Goal: Use online tool/utility: Utilize a website feature to perform a specific function

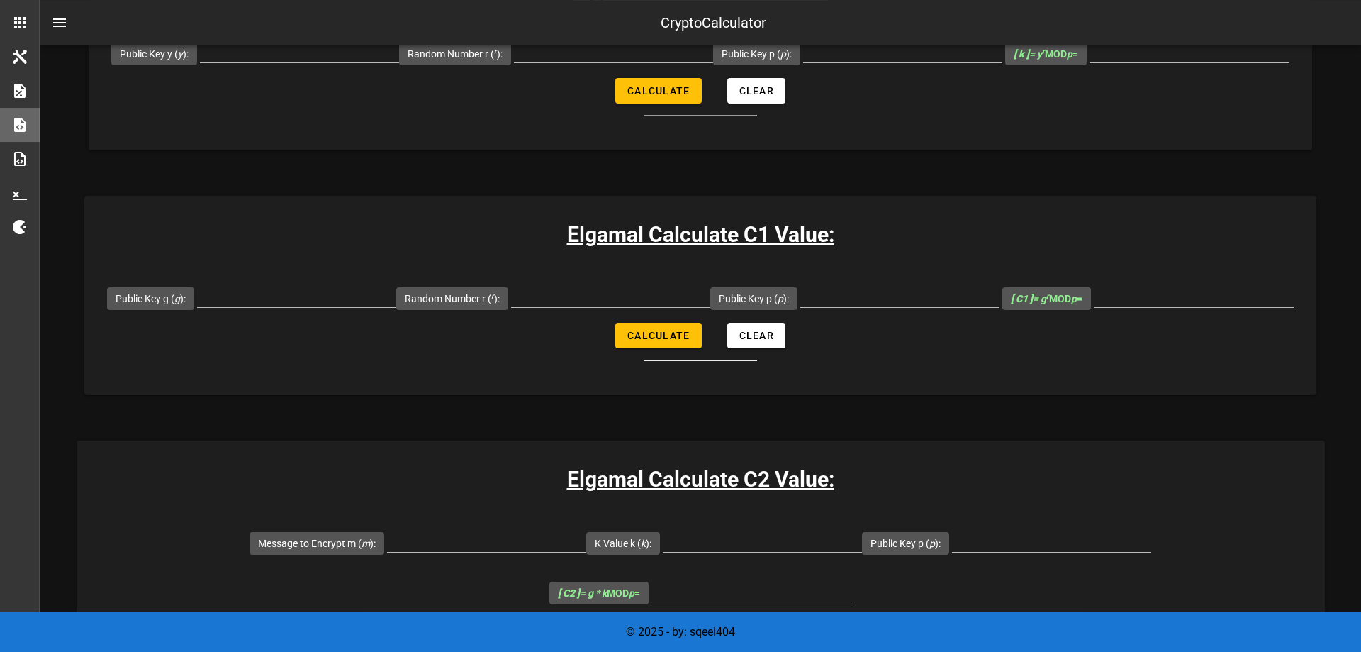
scroll to position [651, 0]
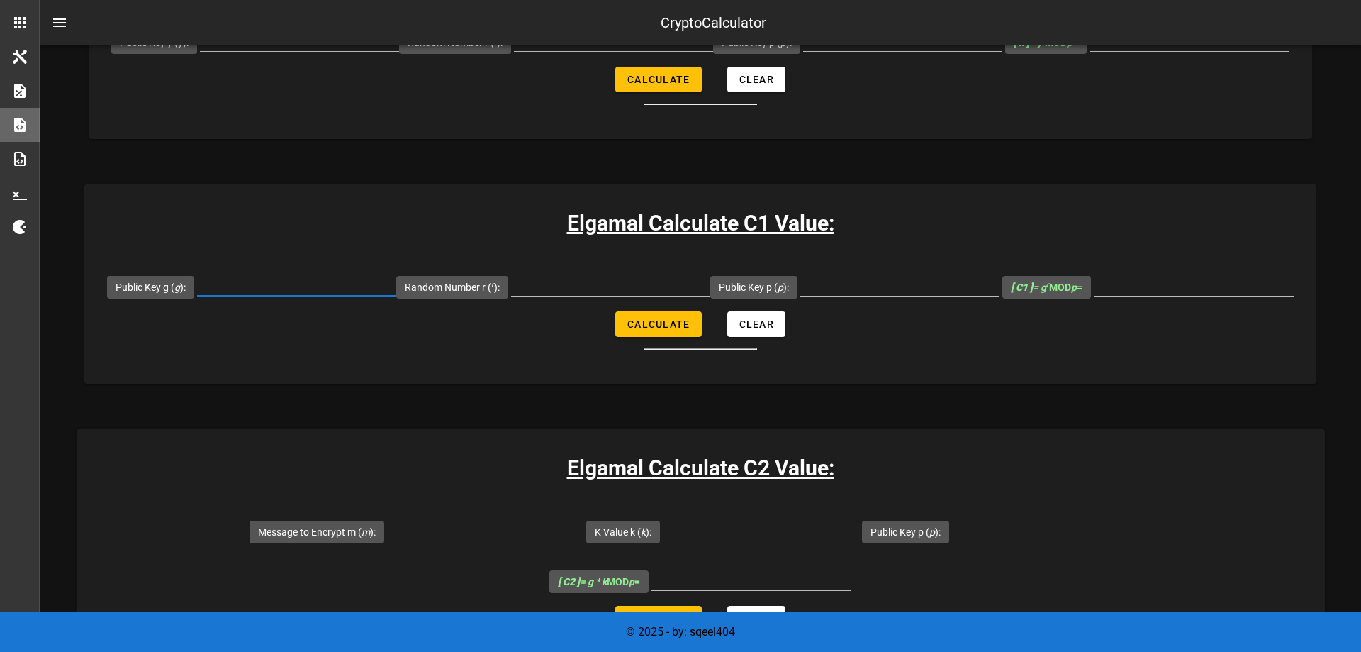
click at [396, 296] on input "Public Key g ( g ):" at bounding box center [296, 284] width 199 height 23
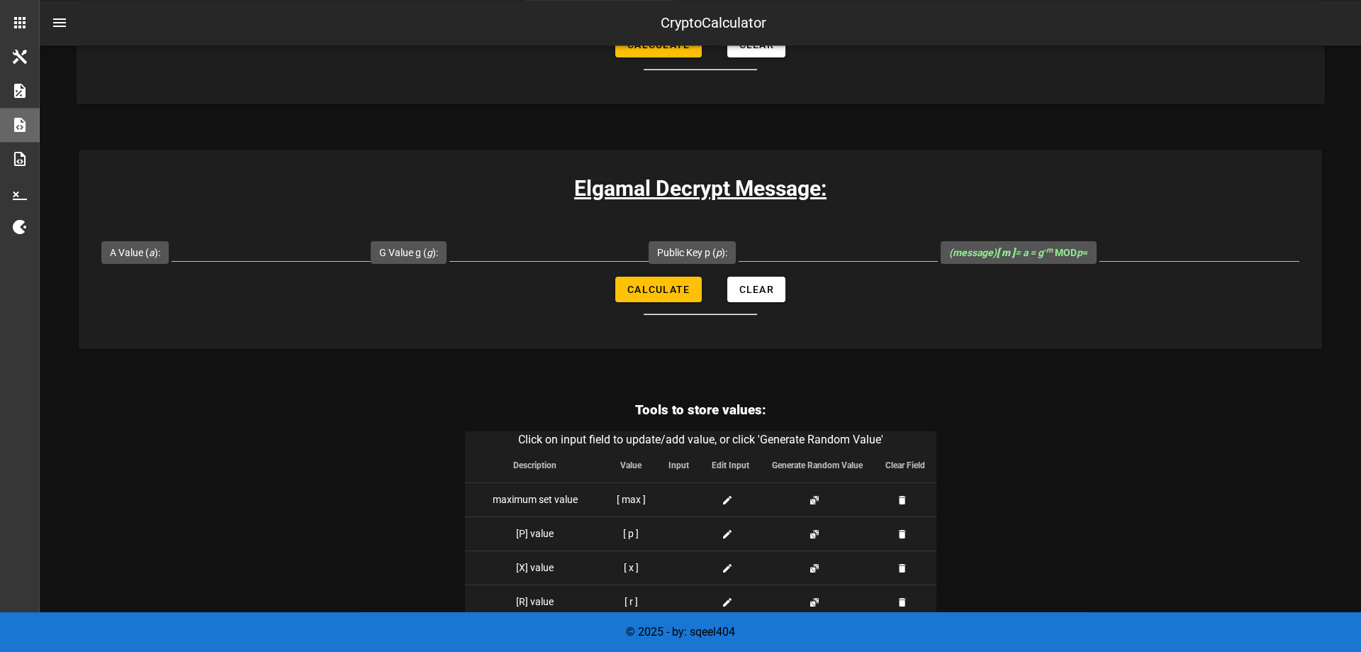
scroll to position [2872, 0]
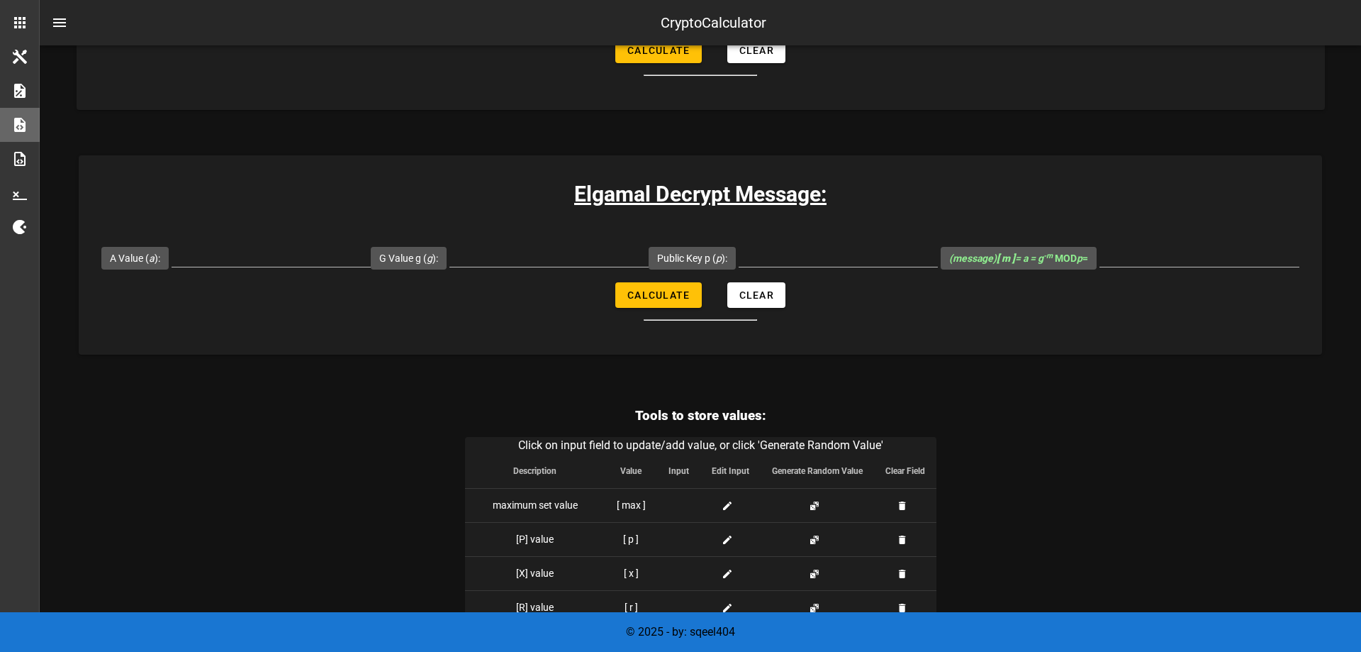
drag, startPoint x: 467, startPoint y: 286, endPoint x: 476, endPoint y: 285, distance: 9.3
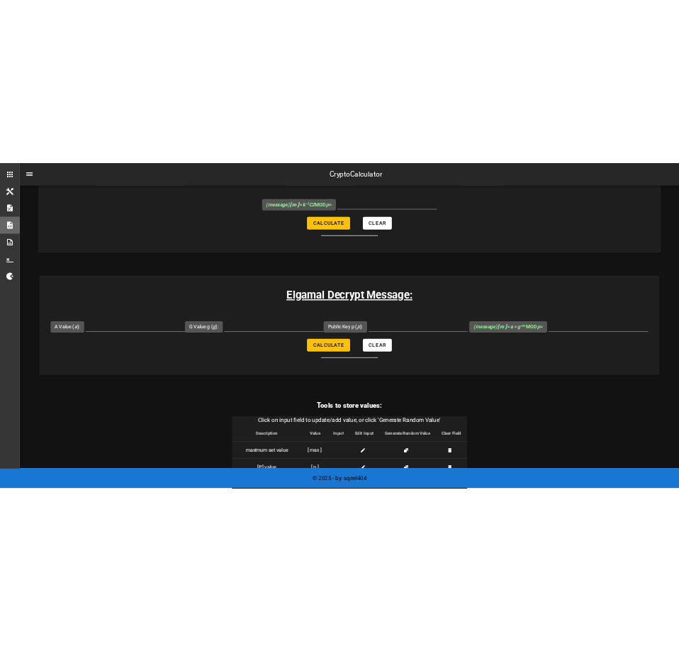
scroll to position [2800, 0]
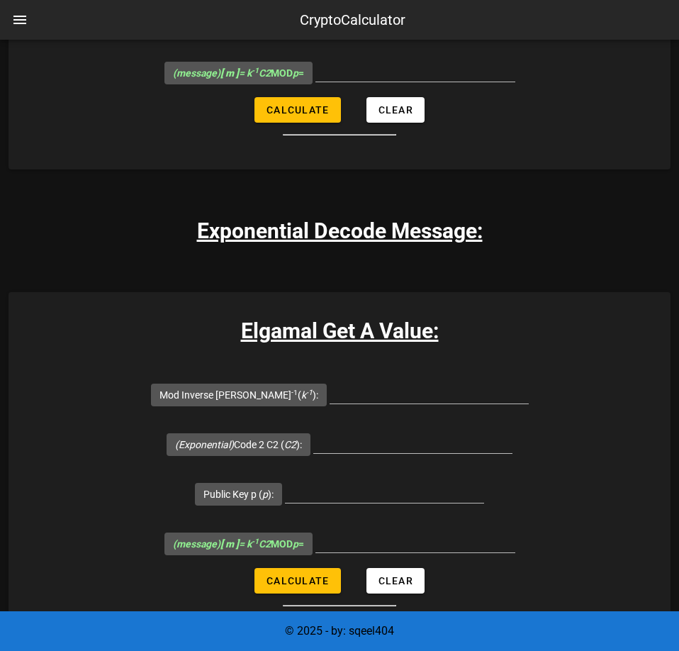
click at [453, 32] on input "Public Key p ( p ):" at bounding box center [528, 20] width 199 height 23
click at [517, 32] on input "Public Key p ( p ):" at bounding box center [528, 20] width 199 height 23
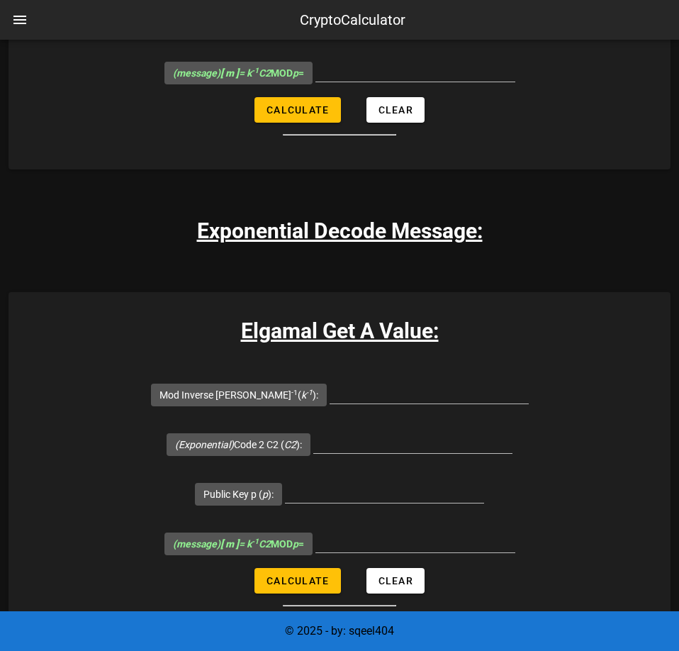
paste input "795883"
type input "795883"
paste input "1,654,589"
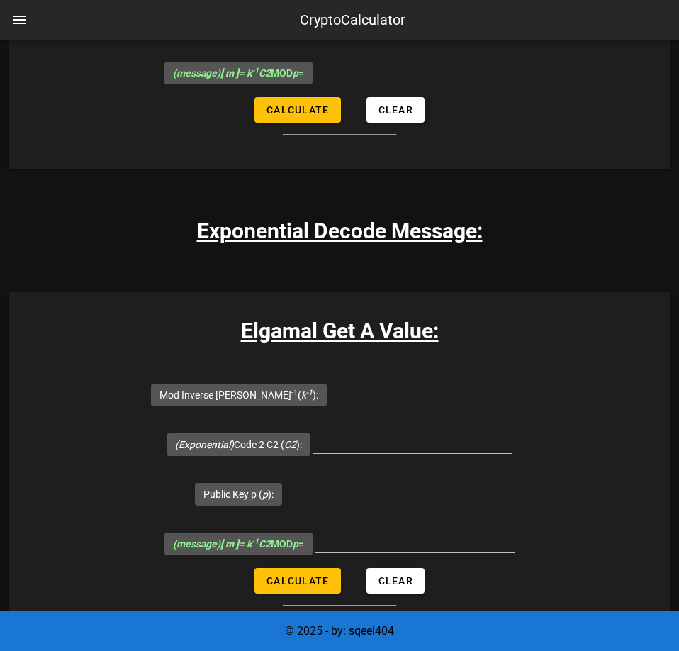
type input "1654589"
drag, startPoint x: 211, startPoint y: 277, endPoint x: 218, endPoint y: 277, distance: 7.8
click at [210, 32] on input "Code 2 C2 ( C2 ):" at bounding box center [239, 20] width 199 height 23
click at [235, 32] on input "Code 2 C2 ( C2 ):" at bounding box center [239, 20] width 199 height 23
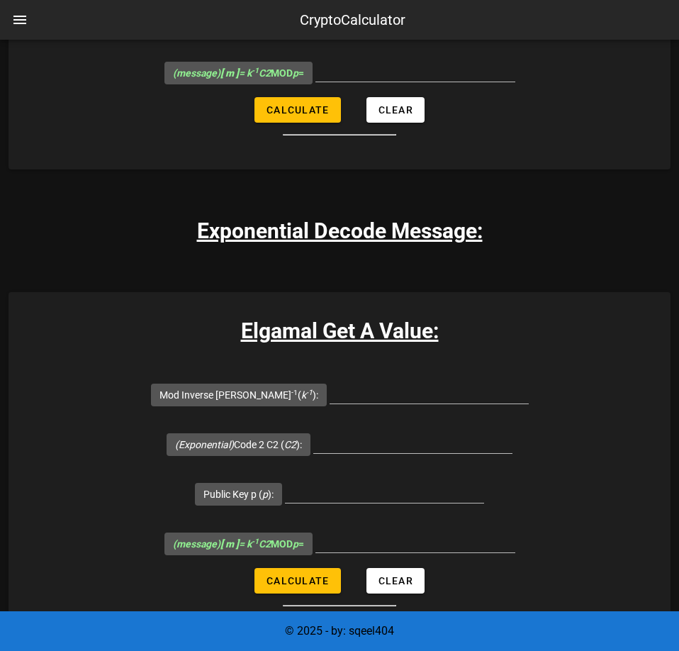
paste input "388240"
type input "388240"
click at [302, 116] on span "Calculate" at bounding box center [297, 109] width 63 height 11
type input "566985"
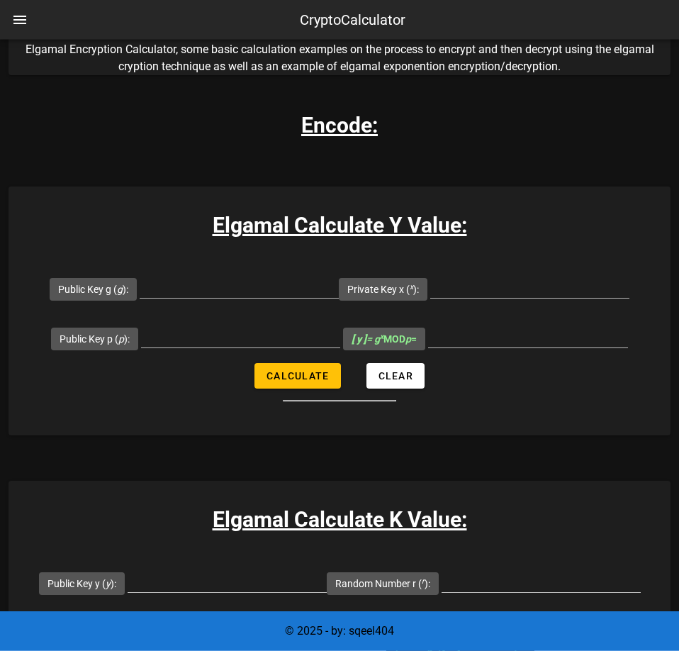
scroll to position [217, 0]
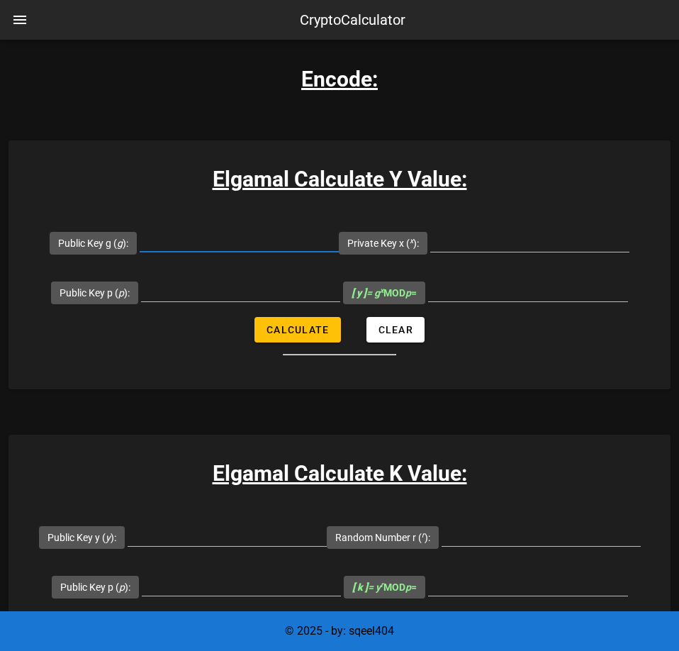
click at [266, 247] on input "Public Key g ( g ):" at bounding box center [239, 240] width 199 height 23
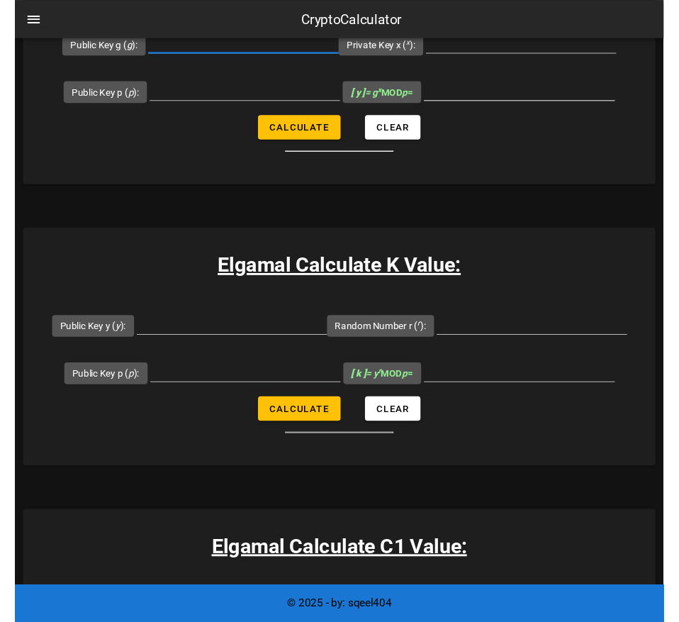
scroll to position [434, 0]
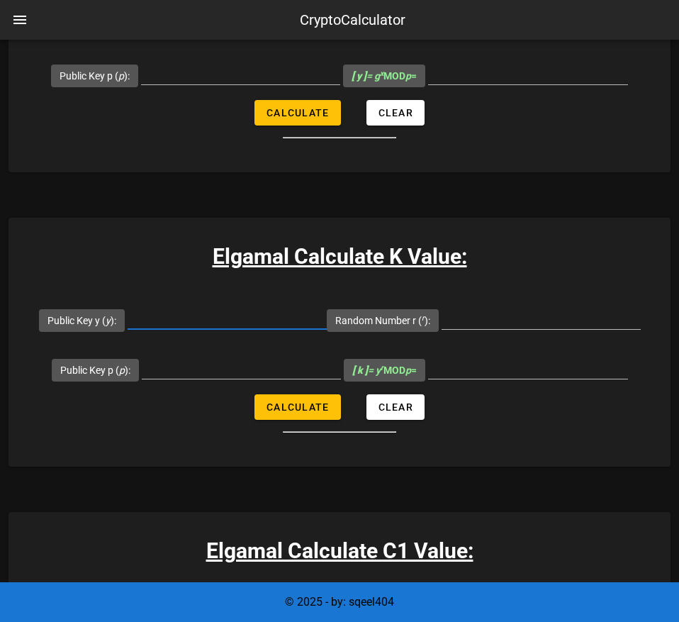
click at [307, 323] on input "Public Key y ( y ):" at bounding box center [227, 317] width 199 height 23
paste input "9776640, 773"
drag, startPoint x: 396, startPoint y: 316, endPoint x: 428, endPoint y: 348, distance: 44.6
click at [327, 318] on input "9776640, 773" at bounding box center [227, 317] width 199 height 23
type input "9776640, 773"
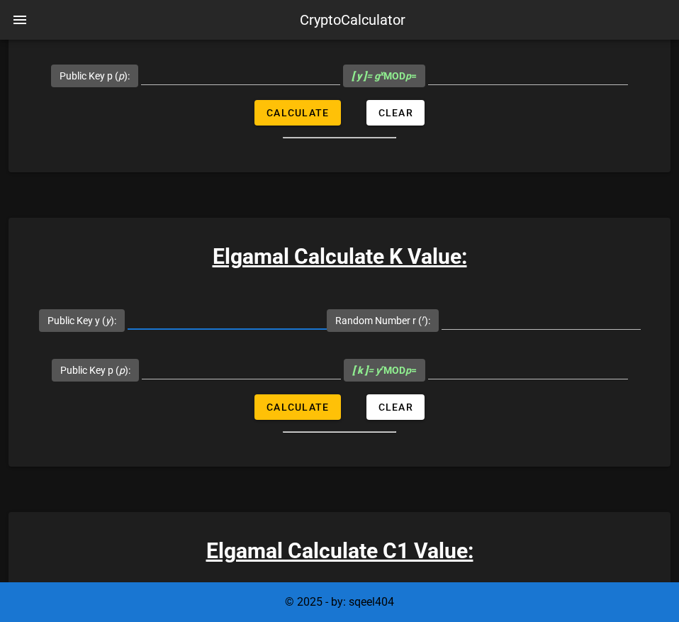
paste input "9776640, 773"
type input "9776640773"
click at [442, 329] on input "Random Number r ( r ):" at bounding box center [541, 317] width 199 height 23
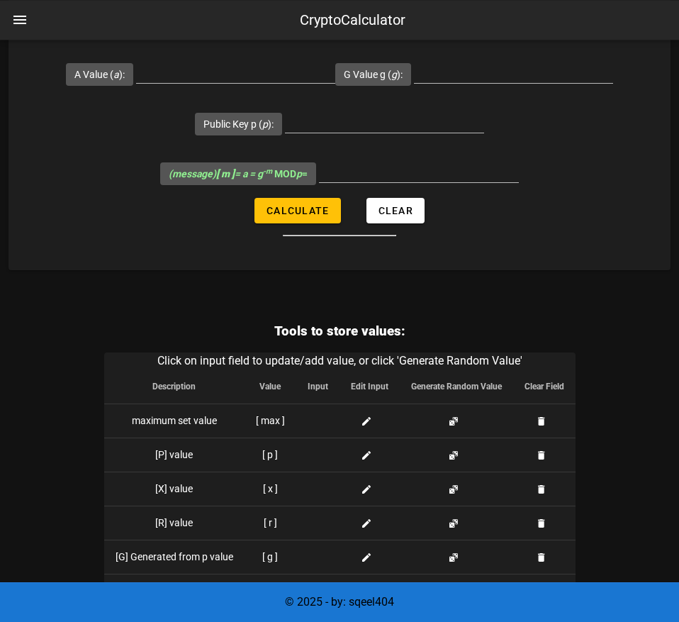
scroll to position [3509, 0]
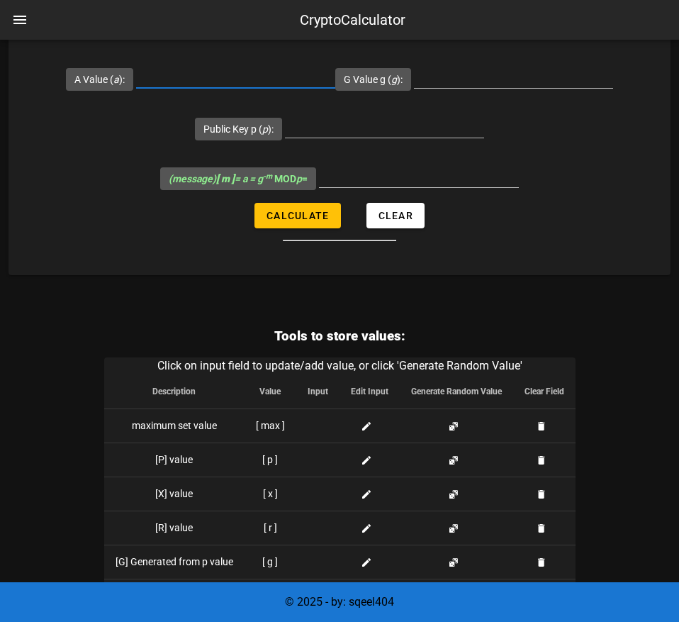
click at [242, 88] on input "A Value ( a ):" at bounding box center [235, 76] width 199 height 23
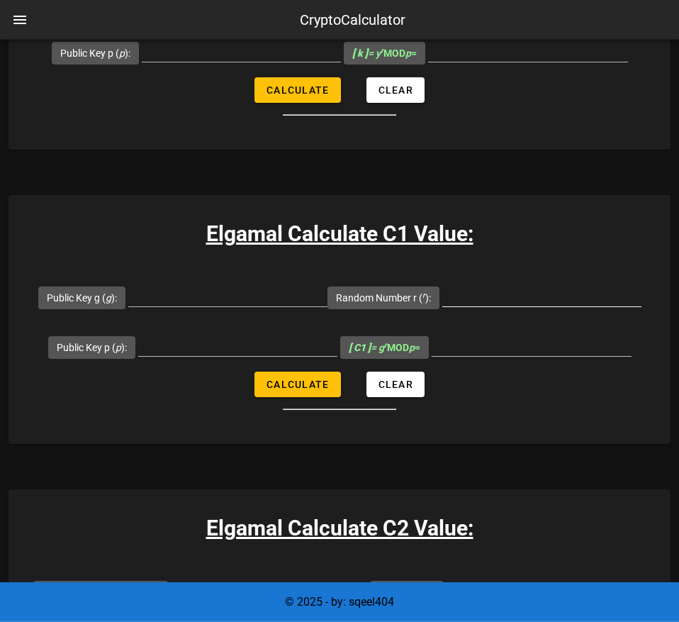
scroll to position [761, 0]
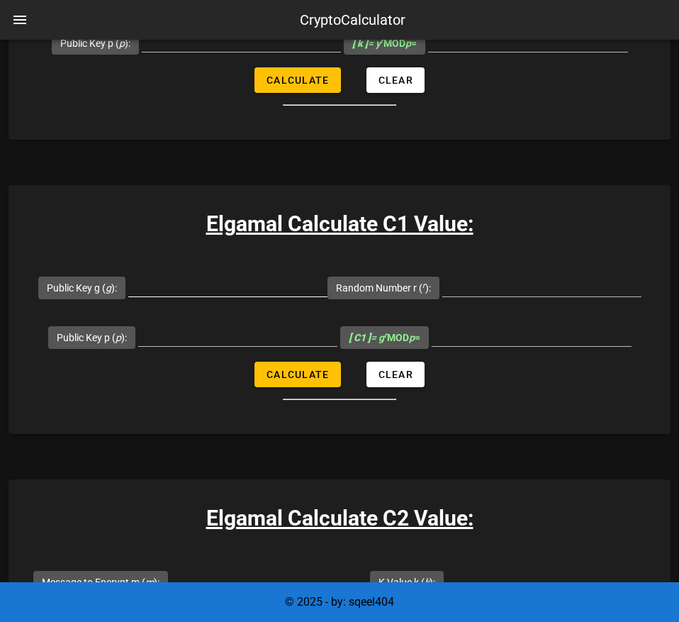
click at [328, 296] on input "Public Key g ( g ):" at bounding box center [227, 285] width 199 height 23
drag, startPoint x: 350, startPoint y: 334, endPoint x: 356, endPoint y: 344, distance: 11.4
click at [328, 296] on input "Public Key g ( g ):" at bounding box center [227, 285] width 199 height 23
paste input "3707"
type input "3707"
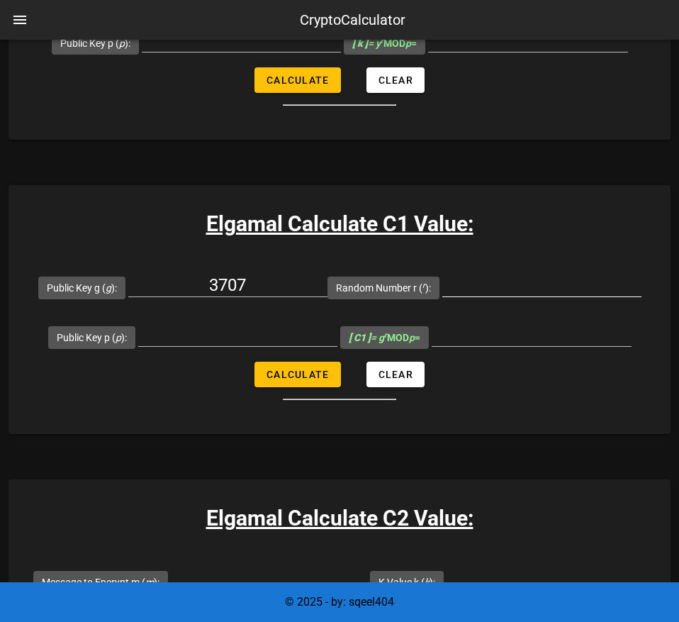
click at [442, 296] on input "Random Number r ( r ):" at bounding box center [541, 285] width 199 height 23
paste input "16889"
type input "16889"
click at [338, 346] on input "Public Key p ( p ):" at bounding box center [237, 334] width 199 height 23
paste input "8902967"
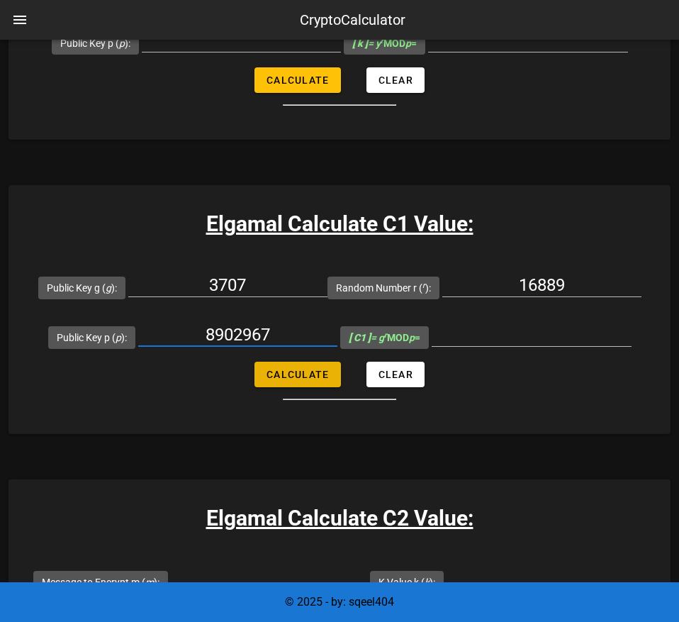
type input "8902967"
drag, startPoint x: 320, startPoint y: 522, endPoint x: 335, endPoint y: 525, distance: 15.2
click at [320, 380] on span "Calculate" at bounding box center [297, 374] width 63 height 11
type input "3079929"
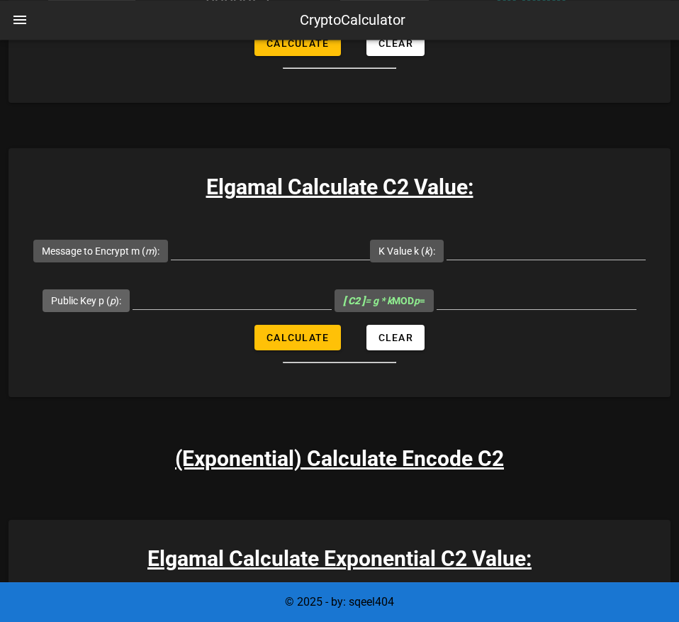
scroll to position [1122, 0]
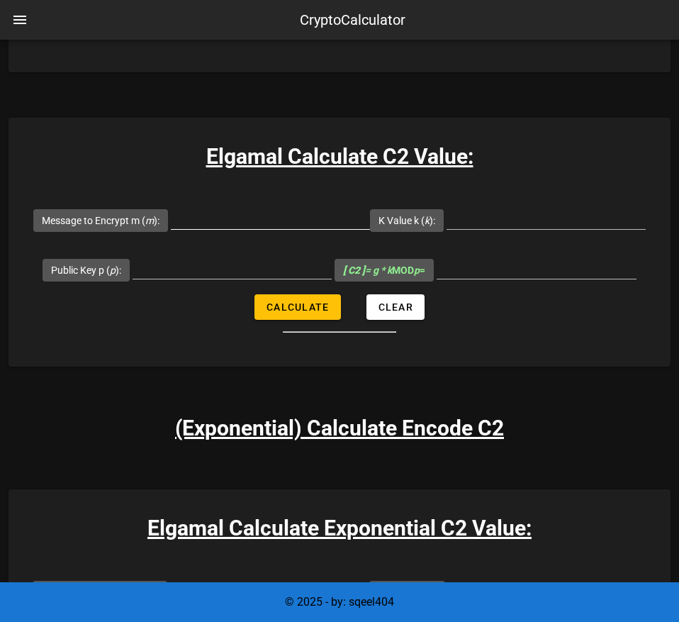
click at [363, 245] on div at bounding box center [270, 221] width 199 height 47
click at [369, 229] on input "Message to Encrypt m ( m ):" at bounding box center [270, 217] width 199 height 23
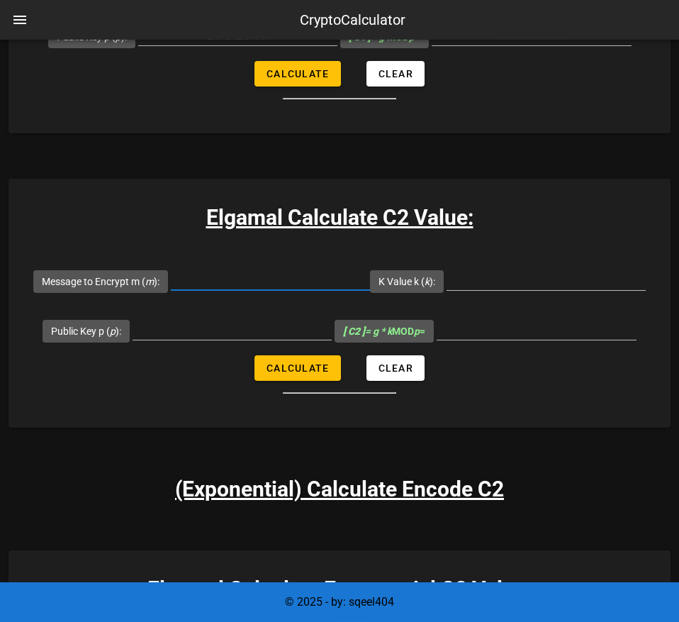
scroll to position [1050, 0]
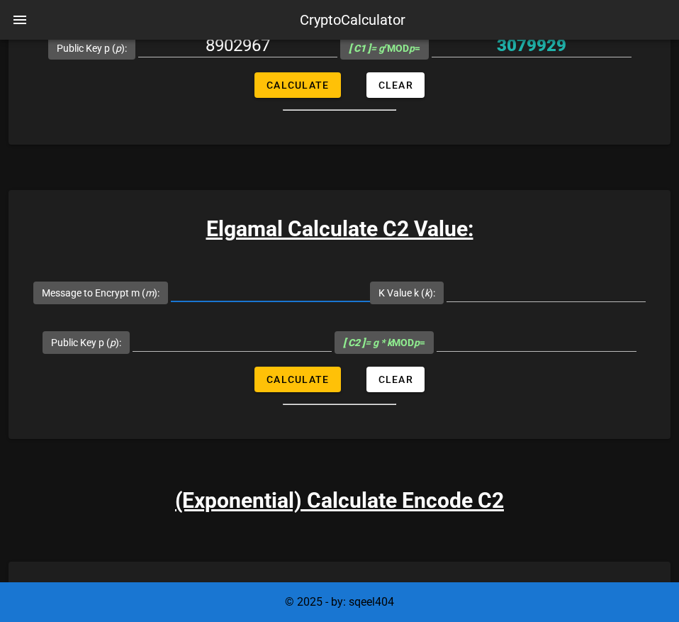
click at [370, 301] on input "Message to Encrypt m ( m ):" at bounding box center [270, 290] width 199 height 23
paste input "4005865"
type input "4005865"
click at [447, 301] on input "K Value k ( k ):" at bounding box center [546, 290] width 199 height 23
paste input "2508500"
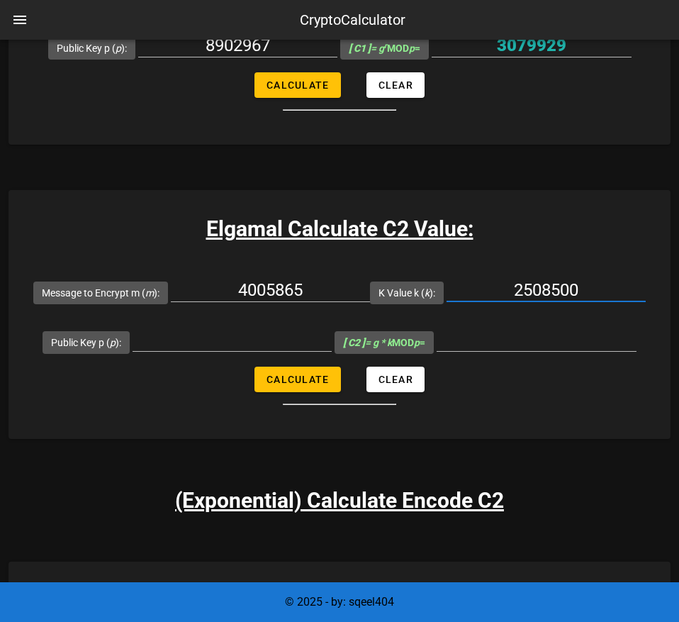
type input "2508500"
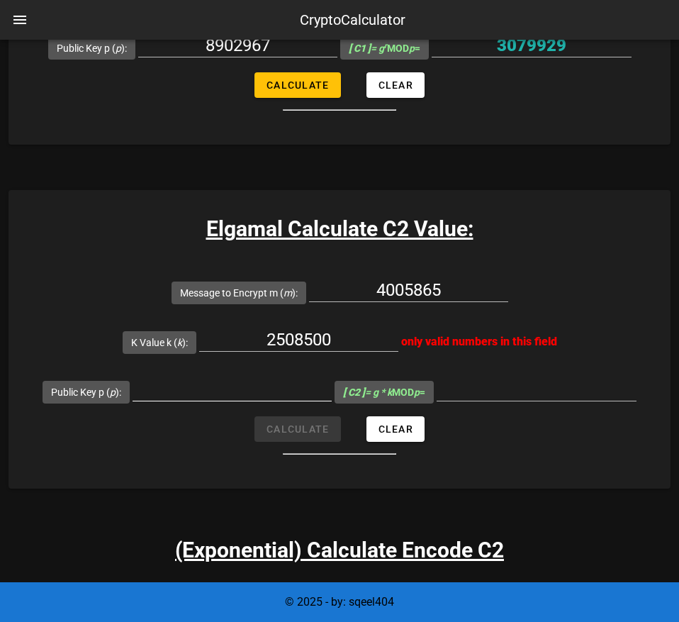
click at [332, 401] on input "Public Key p ( p ):" at bounding box center [232, 389] width 199 height 23
paste input "8902967"
type input "8902967"
click at [298, 351] on input "2508500" at bounding box center [298, 339] width 199 height 23
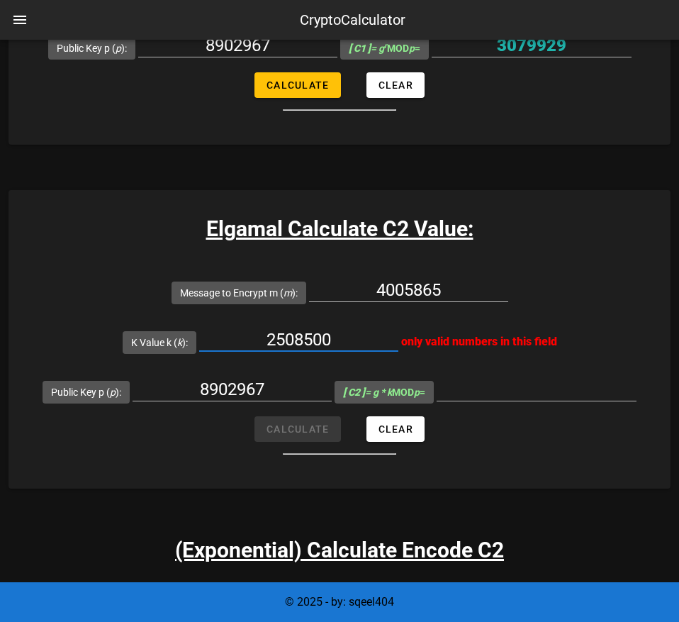
paste input "8902967"
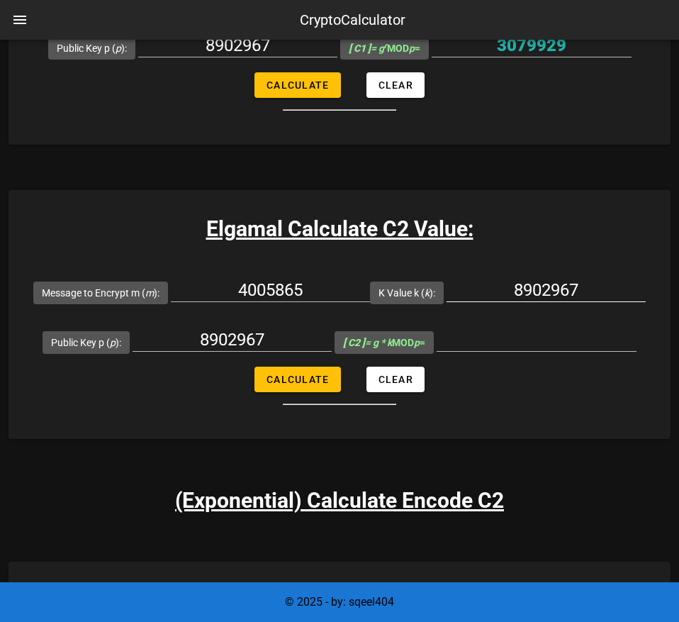
click at [447, 301] on input "8902967" at bounding box center [546, 290] width 199 height 23
paste input "2508500"
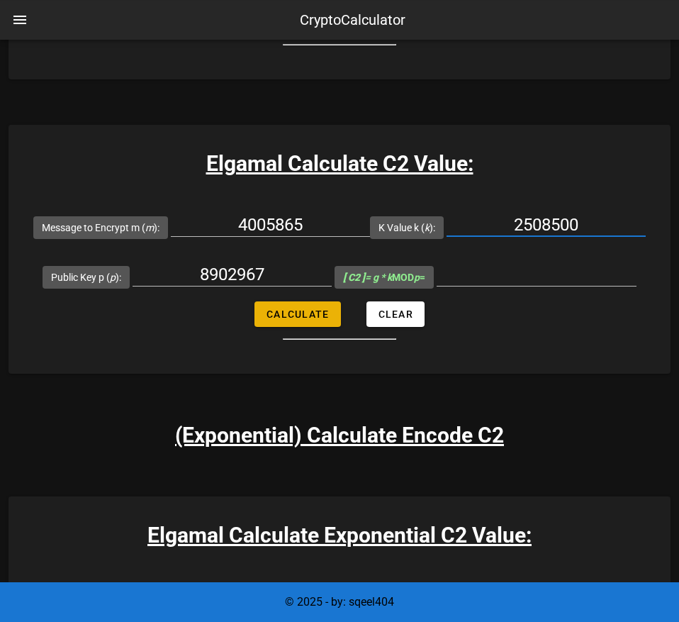
scroll to position [1122, 0]
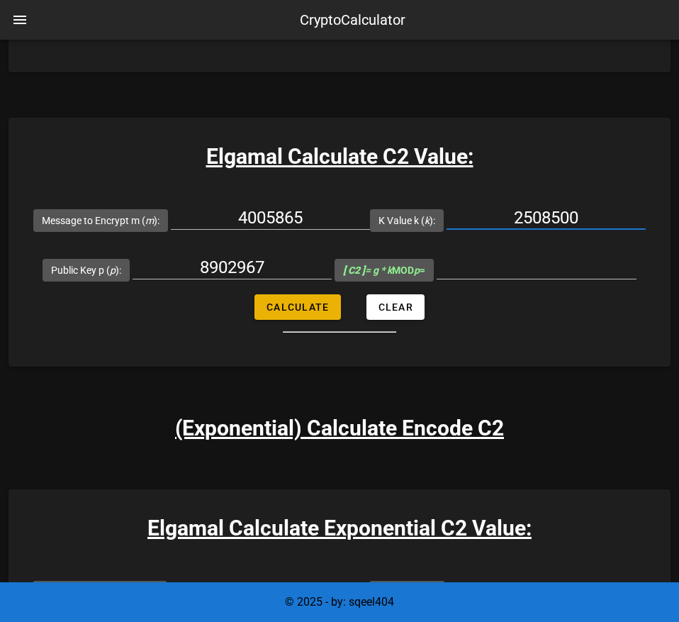
type input "2508500"
click at [320, 313] on span "Calculate" at bounding box center [297, 306] width 63 height 11
type input "4723336"
drag, startPoint x: 420, startPoint y: 472, endPoint x: 270, endPoint y: 481, distance: 149.9
click at [437, 279] on input "4723336" at bounding box center [537, 267] width 200 height 23
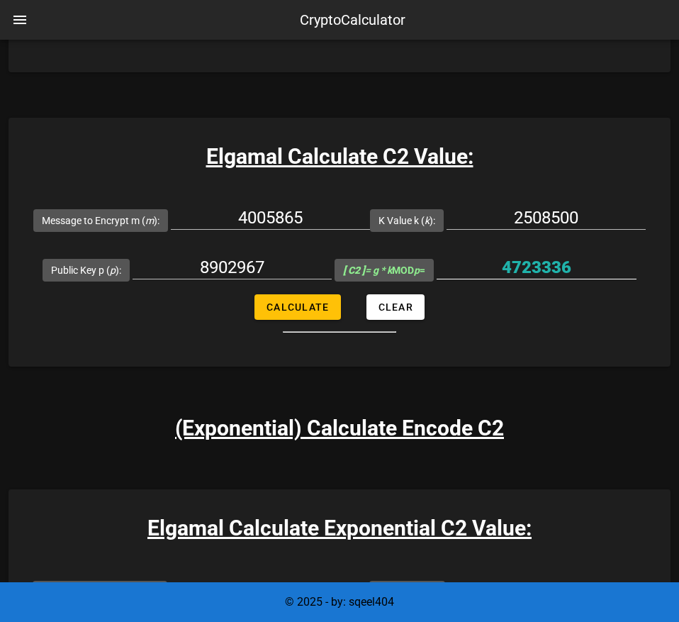
click at [437, 279] on input "4723336" at bounding box center [537, 267] width 200 height 23
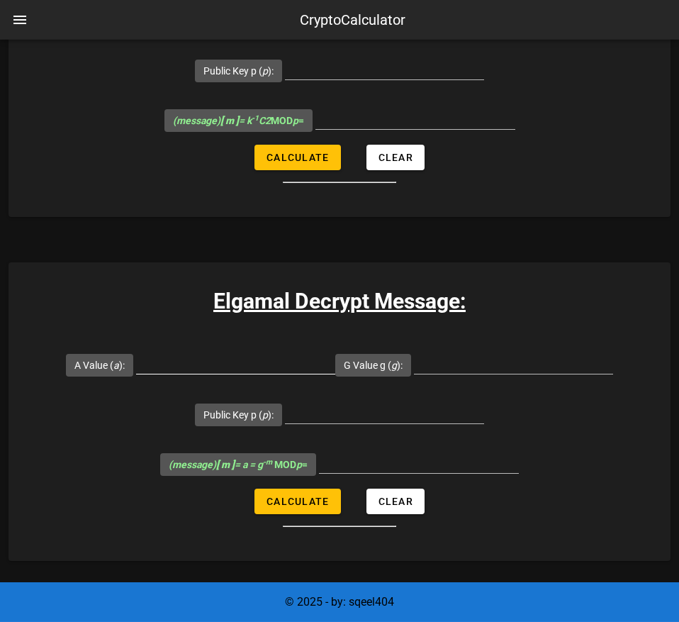
scroll to position [3220, 0]
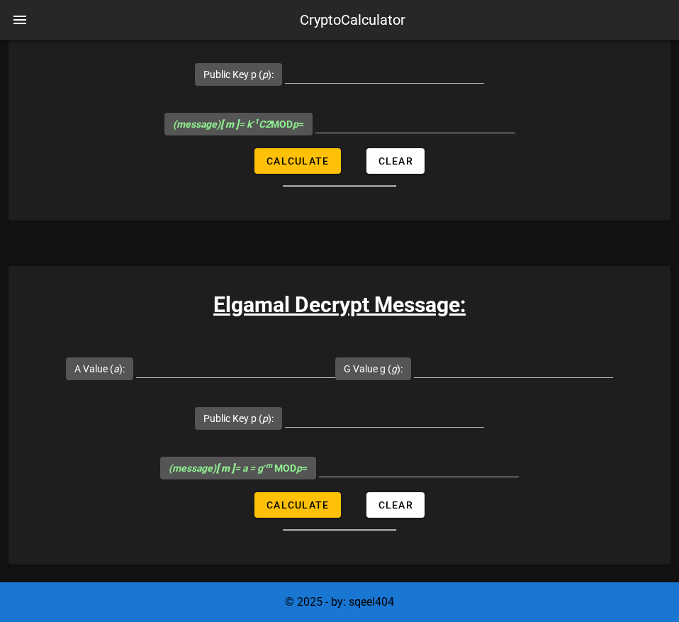
paste input "4723336"
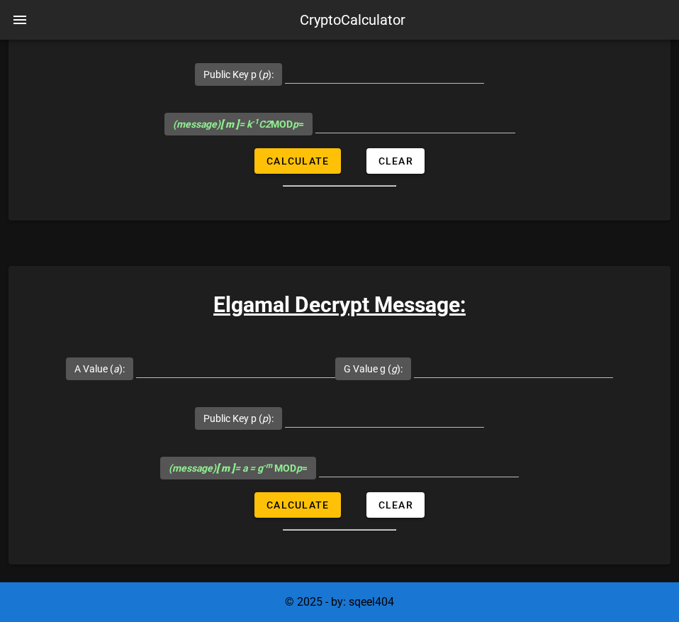
paste input "1,654,589"
type input "1,654,589"
click at [425, 49] on div at bounding box center [412, 44] width 199 height 10
click at [347, 33] on input "(Exponential) Code 2 C2 ( C2 ):" at bounding box center [412, 22] width 199 height 23
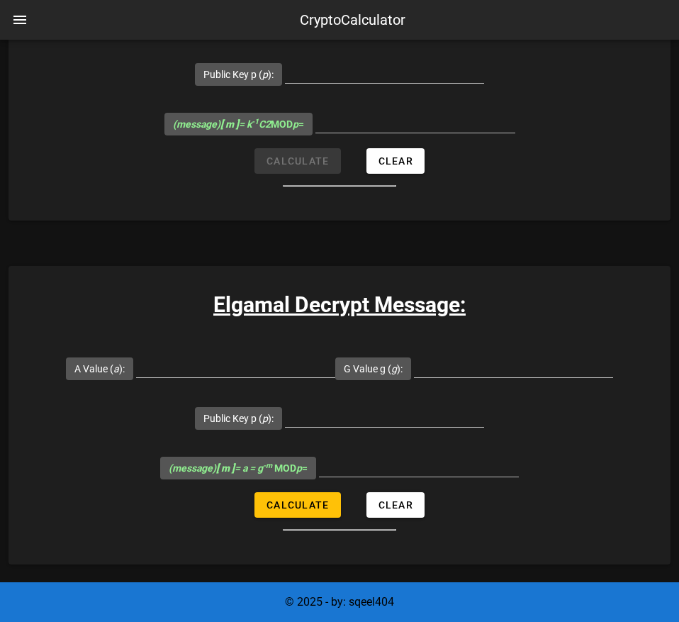
paste input "4723336"
type input "4723336"
click at [367, 83] on input "Public Key p ( p ):" at bounding box center [384, 71] width 199 height 23
click at [323, 83] on input "Public Key p ( p ):" at bounding box center [384, 71] width 199 height 23
paste input "8902967"
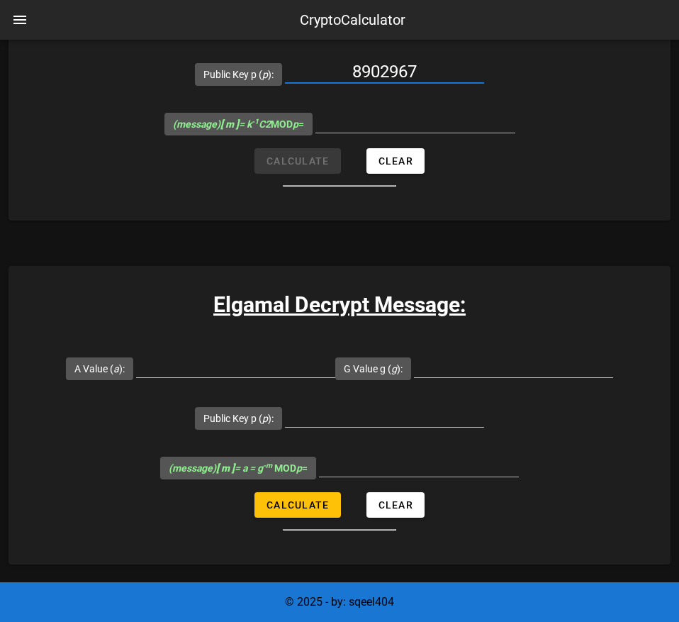
type input "8902967"
click at [576, 186] on form "Mod Inverse [PERSON_NAME] -1 ( k -1 ): 1654589 only valid numbers in this field…" at bounding box center [340, 68] width 662 height 237
click at [299, 186] on form "Mod Inverse [PERSON_NAME] -1 ( k -1 ): 1654589 only valid numbers in this field…" at bounding box center [340, 68] width 662 height 237
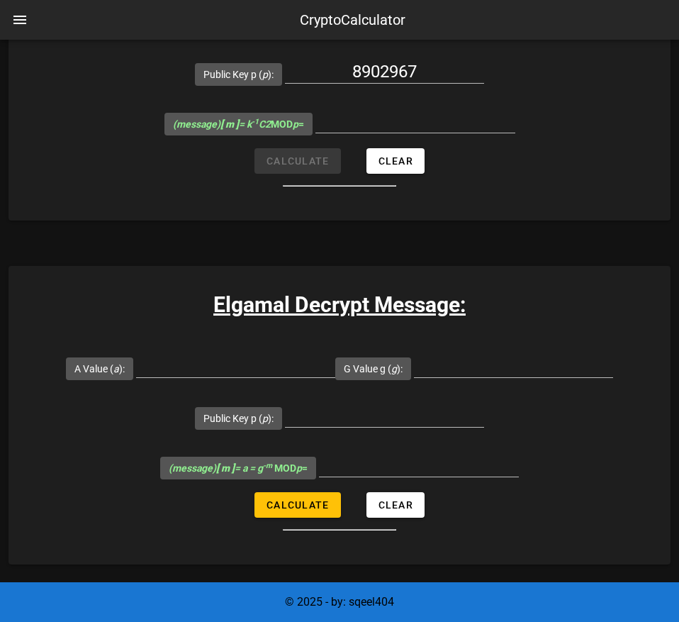
paste input "1"
drag, startPoint x: 374, startPoint y: 223, endPoint x: 228, endPoint y: 238, distance: 147.5
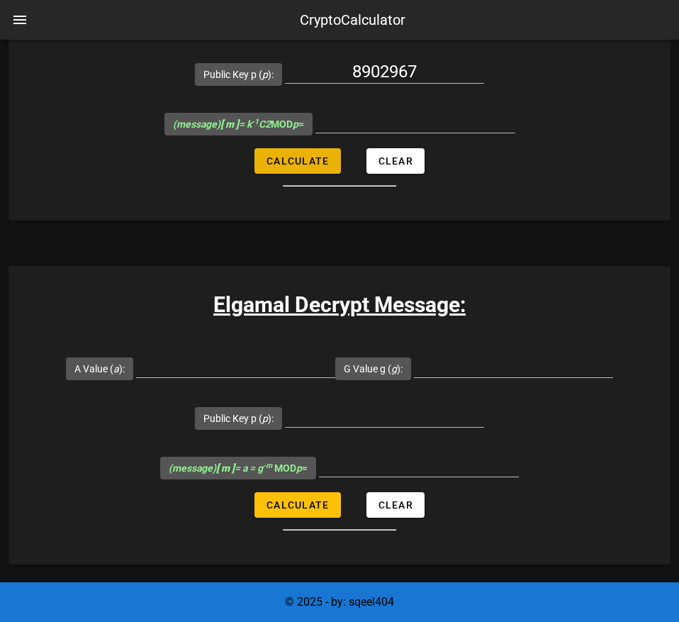
type input "1654589"
click at [260, 174] on button "Calculate" at bounding box center [298, 161] width 86 height 26
type input "4005865"
